Goal: Task Accomplishment & Management: Manage account settings

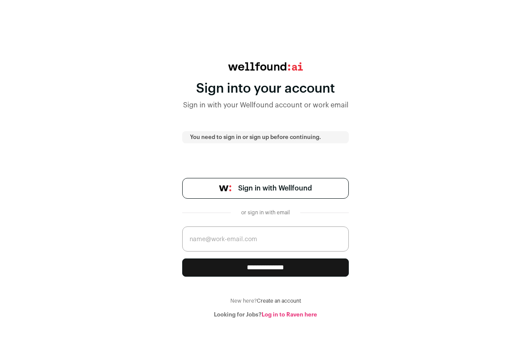
click at [255, 184] on span "Sign in with Wellfound" at bounding box center [275, 188] width 74 height 10
click at [226, 241] on input "email" at bounding box center [265, 239] width 166 height 25
type input "emma@usepepper.com"
click at [255, 264] on input "**********" at bounding box center [265, 268] width 166 height 18
